Goal: Task Accomplishment & Management: Complete application form

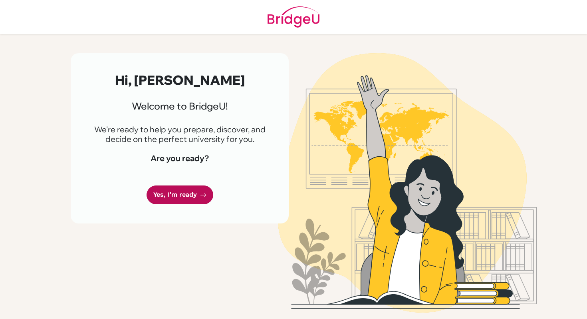
click at [183, 197] on link "Yes, I'm ready" at bounding box center [180, 194] width 67 height 19
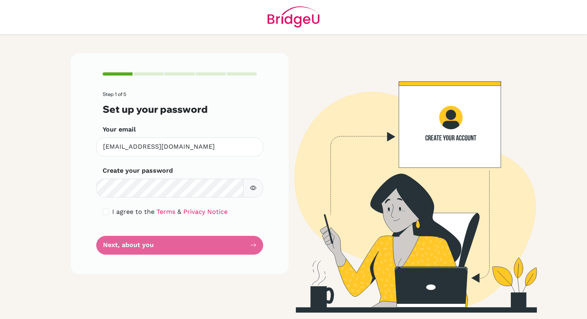
click at [252, 189] on icon "button" at bounding box center [253, 188] width 6 height 4
click at [252, 189] on icon "button" at bounding box center [253, 187] width 6 height 5
click at [103, 208] on div "I agree to the Terms & Privacy Notice" at bounding box center [180, 212] width 154 height 10
click at [106, 212] on input "checkbox" at bounding box center [106, 212] width 6 height 6
checkbox input "true"
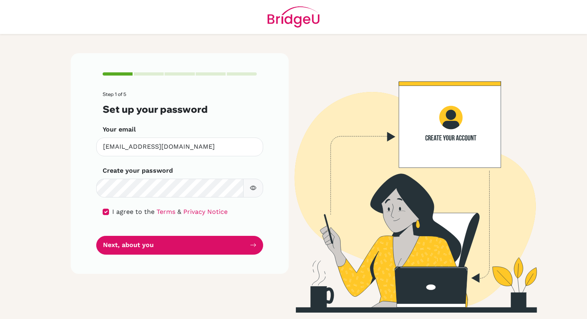
click at [252, 189] on icon "button" at bounding box center [253, 188] width 6 height 6
click at [253, 188] on icon "button" at bounding box center [253, 188] width 6 height 6
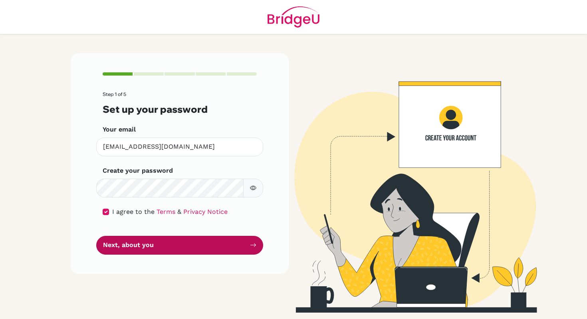
click at [156, 251] on button "Next, about you" at bounding box center [179, 245] width 167 height 19
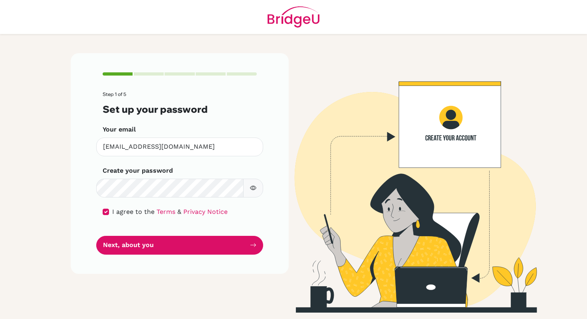
click at [136, 72] on div "Step 1 of 5 Set up your password Your email [EMAIL_ADDRESS][DOMAIN_NAME] Invali…" at bounding box center [180, 163] width 218 height 220
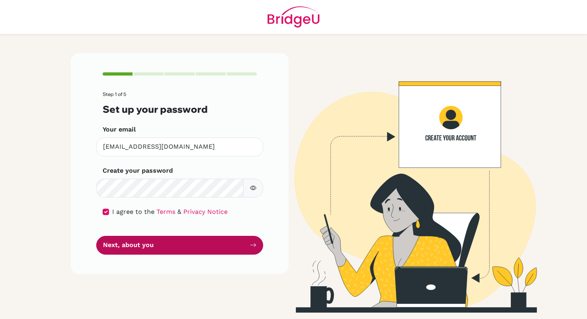
click at [233, 242] on button "Next, about you" at bounding box center [179, 245] width 167 height 19
